Goal: Transaction & Acquisition: Download file/media

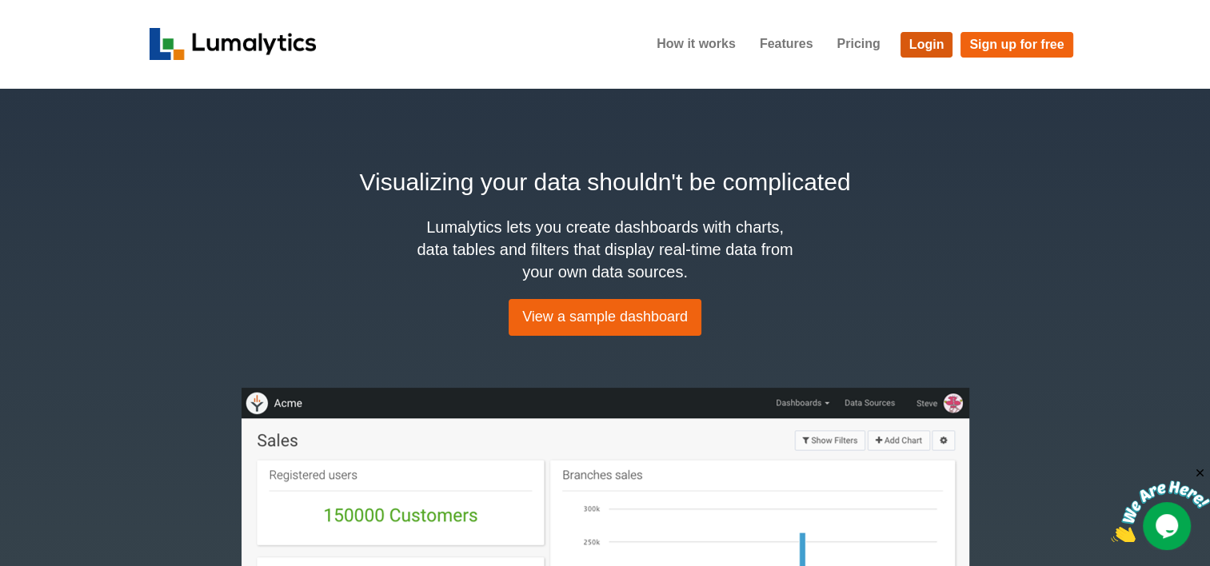
drag, startPoint x: 920, startPoint y: 52, endPoint x: 425, endPoint y: 243, distance: 530.7
click at [920, 52] on link "Login" at bounding box center [927, 45] width 53 height 26
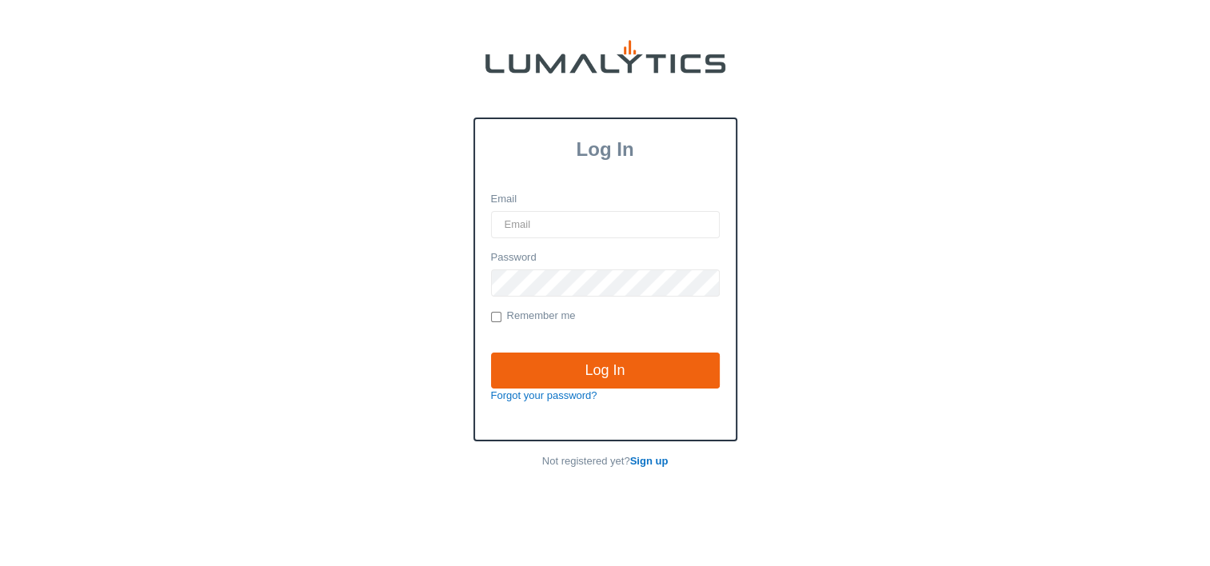
click at [517, 221] on input "Email" at bounding box center [605, 224] width 229 height 27
type input "twheeler@valleytruckparts.com"
click at [491, 353] on input "Log In" at bounding box center [605, 371] width 229 height 37
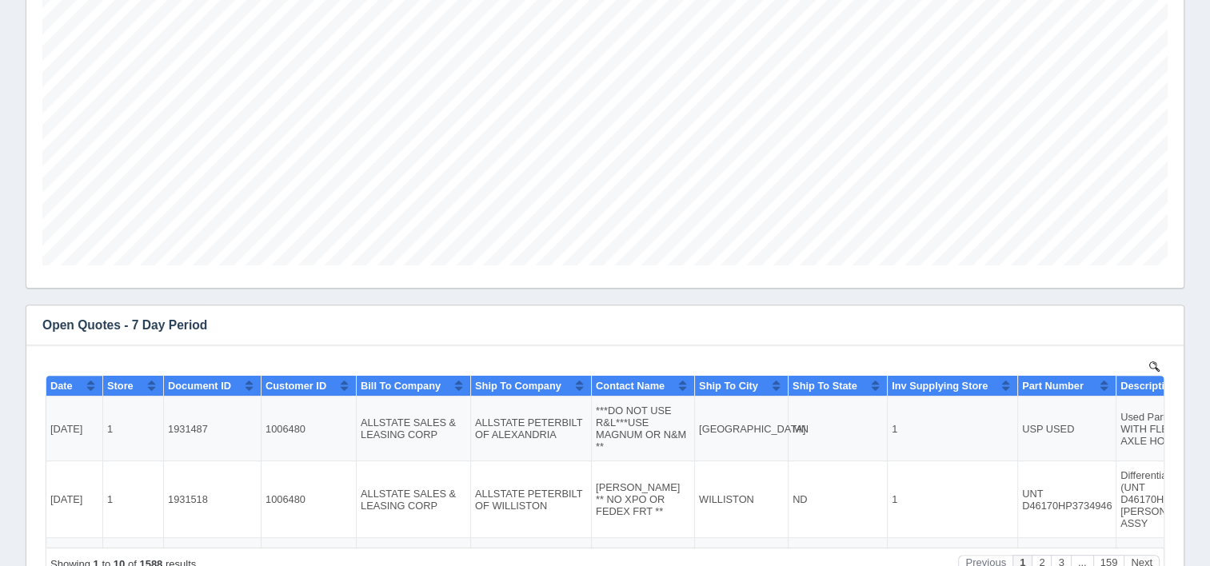
scroll to position [560, 0]
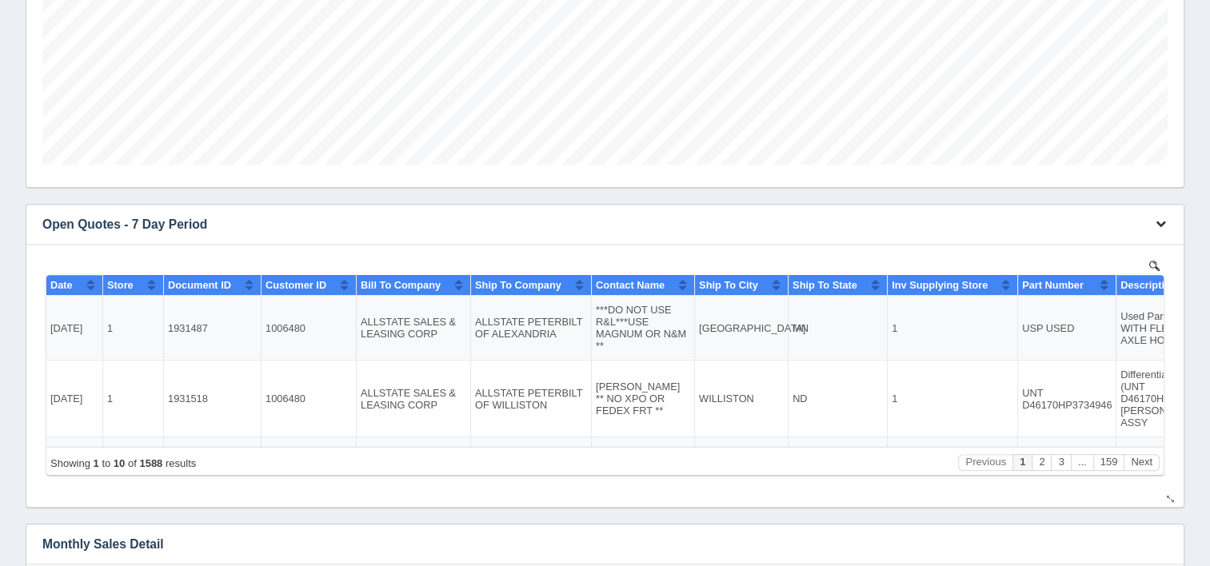
click at [1160, 226] on icon "button" at bounding box center [1161, 223] width 10 height 10
click at [1096, 245] on link "Download CSV" at bounding box center [1108, 248] width 128 height 23
